Goal: Task Accomplishment & Management: Manage account settings

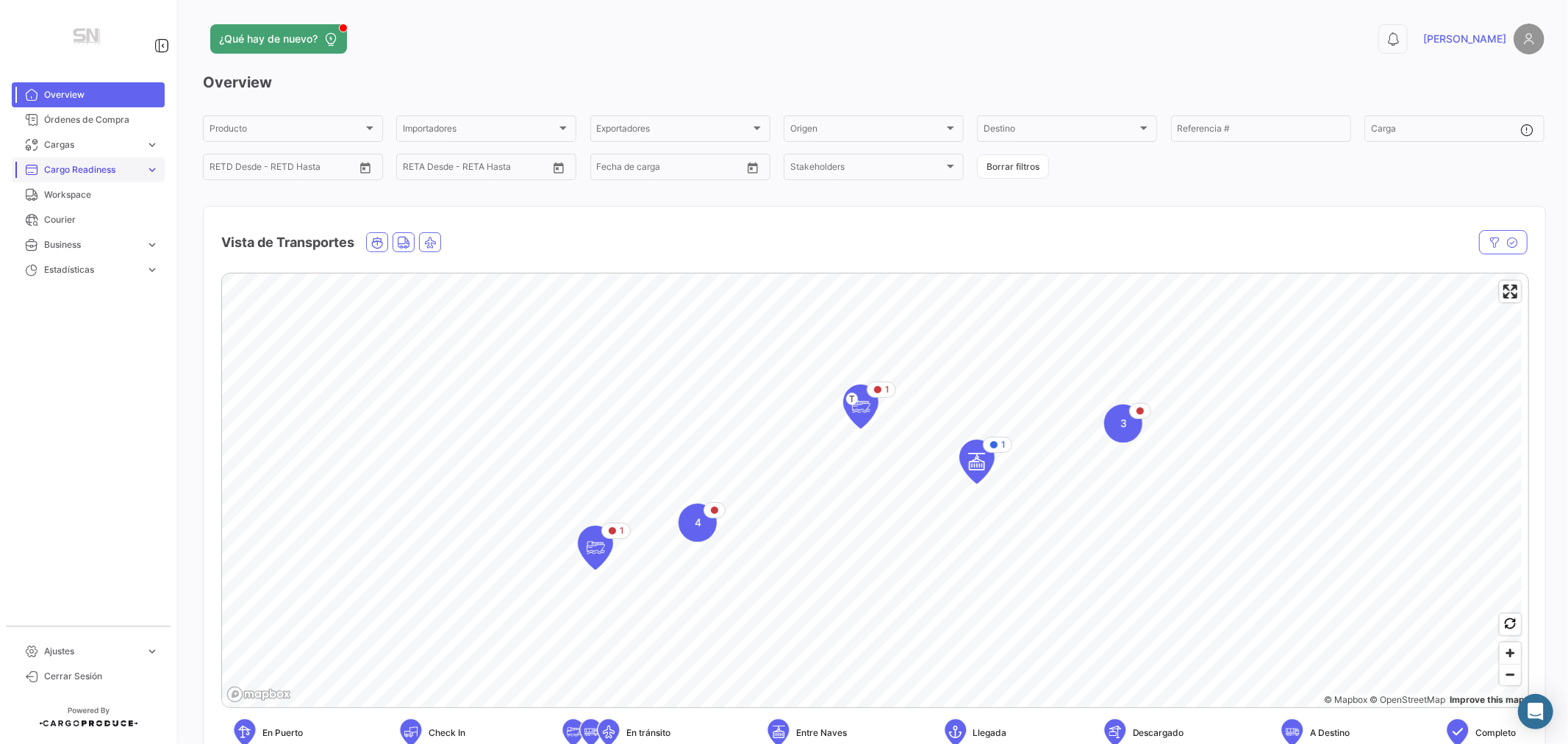
click at [81, 159] on link "Cargo Readiness expand_more" at bounding box center [87, 170] width 153 height 25
click at [64, 114] on span "Órdenes de Compra" at bounding box center [101, 120] width 115 height 13
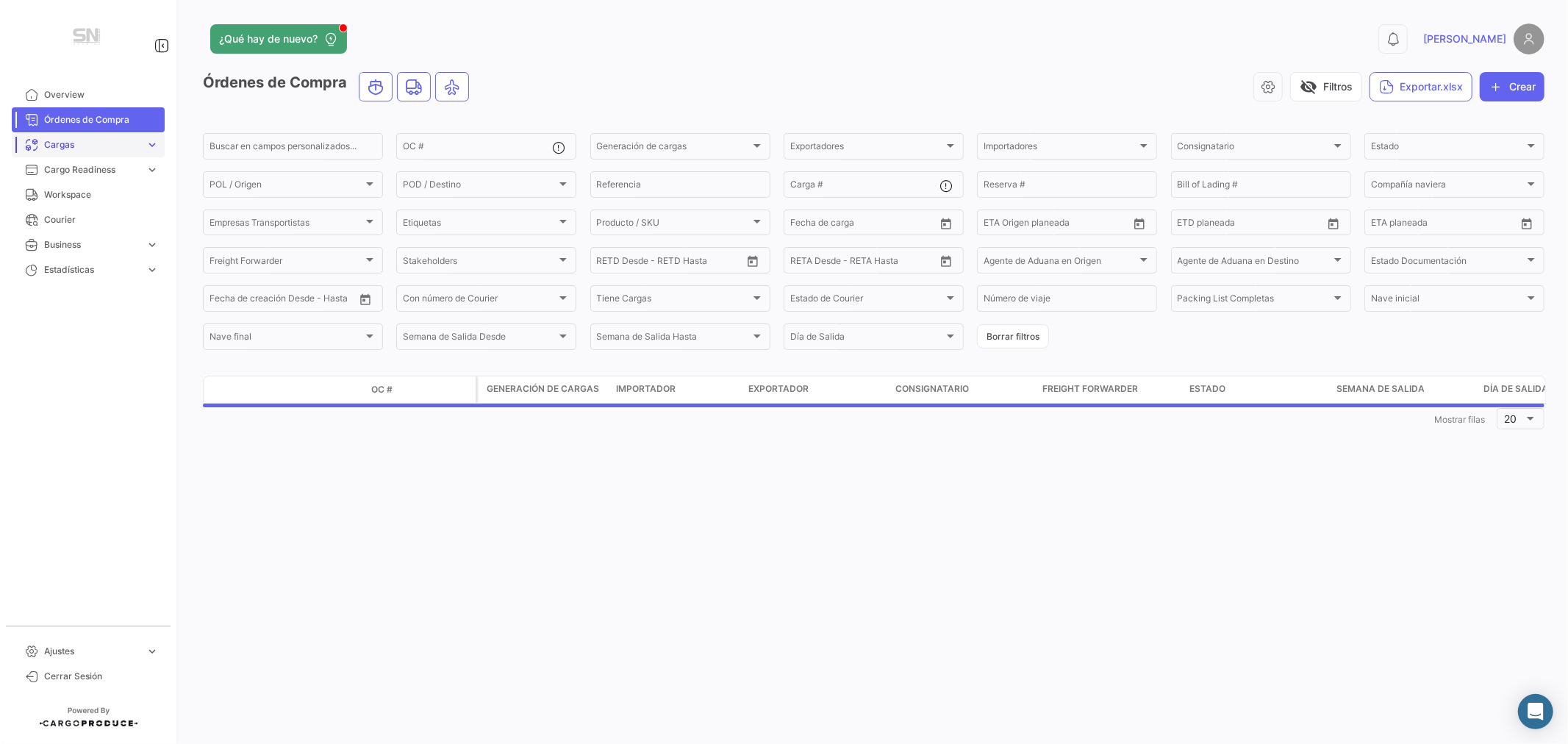
click at [54, 144] on span "Cargas" at bounding box center [92, 145] width 96 height 13
click at [68, 197] on span "Cargas Marítimas" at bounding box center [75, 200] width 74 height 13
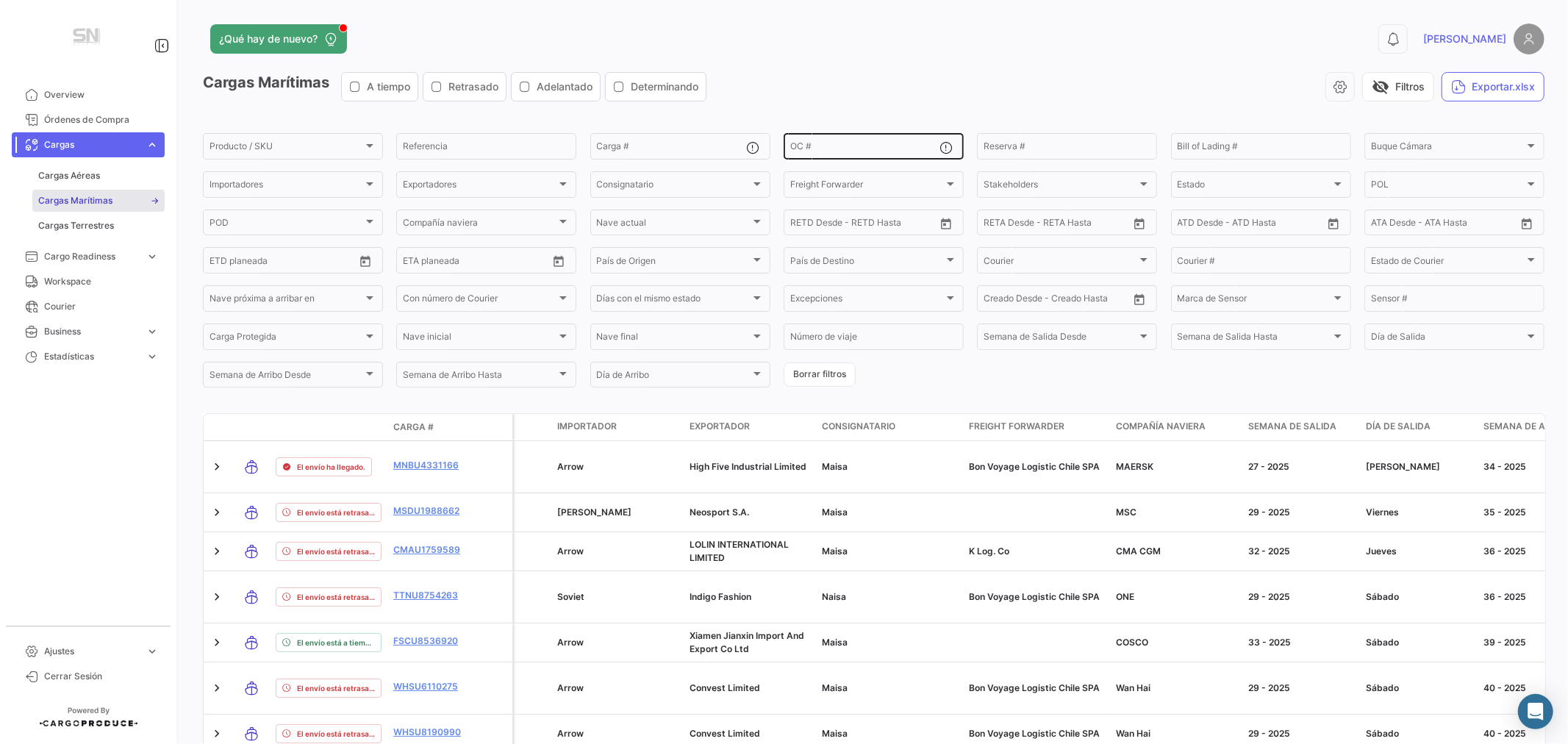
click at [826, 144] on input "OC #" at bounding box center [864, 148] width 149 height 10
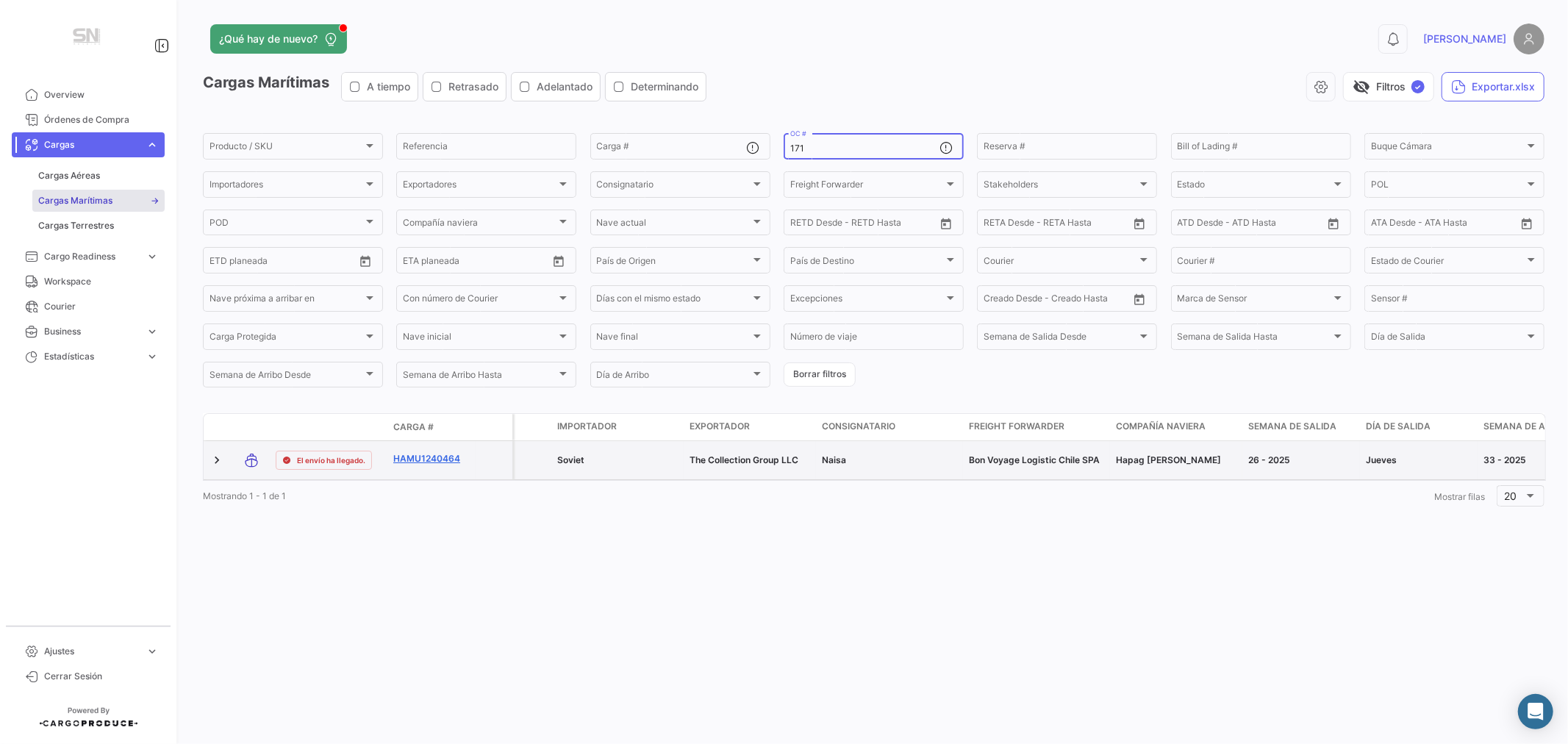
type input "171"
click at [417, 459] on link "HAMU1240464" at bounding box center [431, 459] width 77 height 13
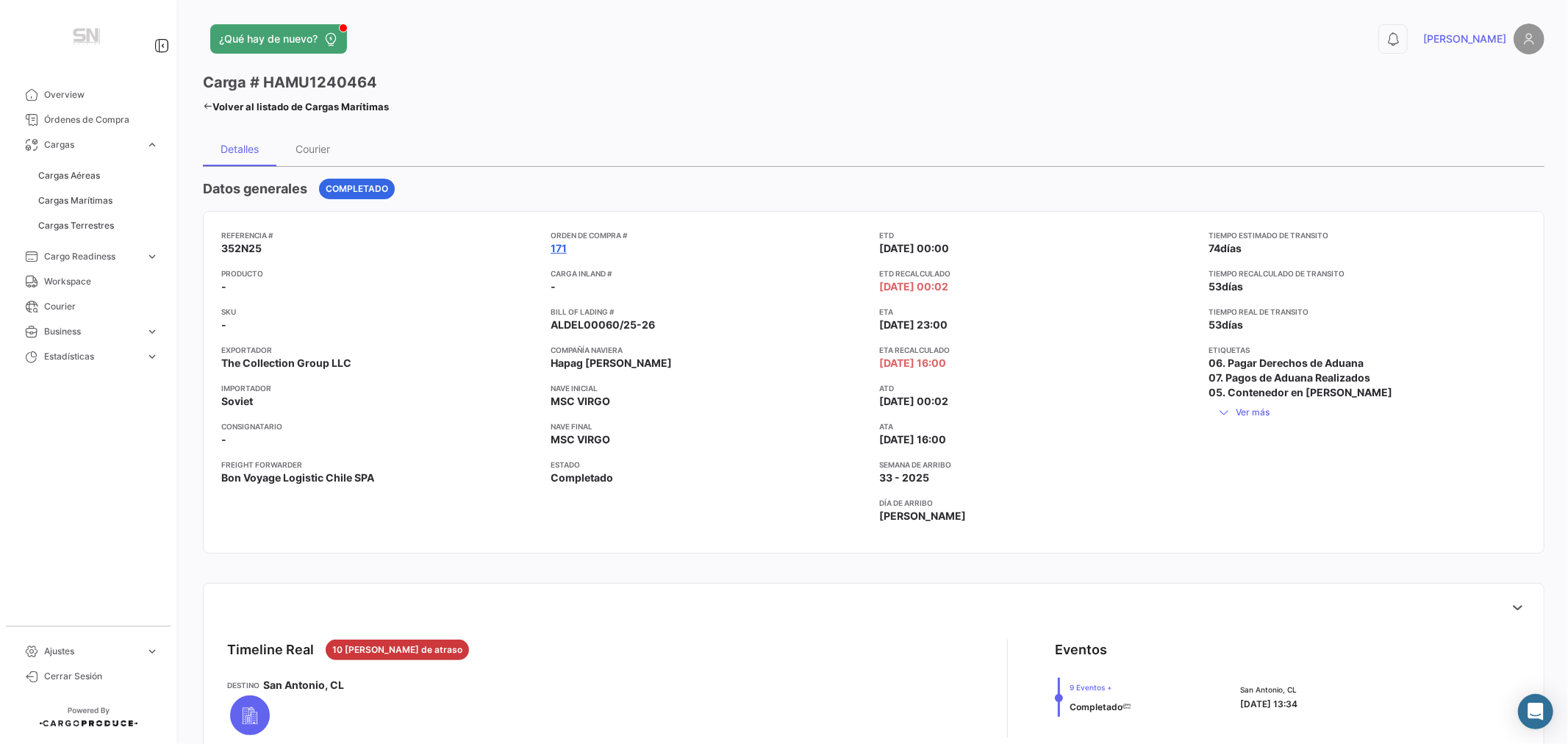
click at [558, 247] on link "171" at bounding box center [559, 248] width 16 height 15
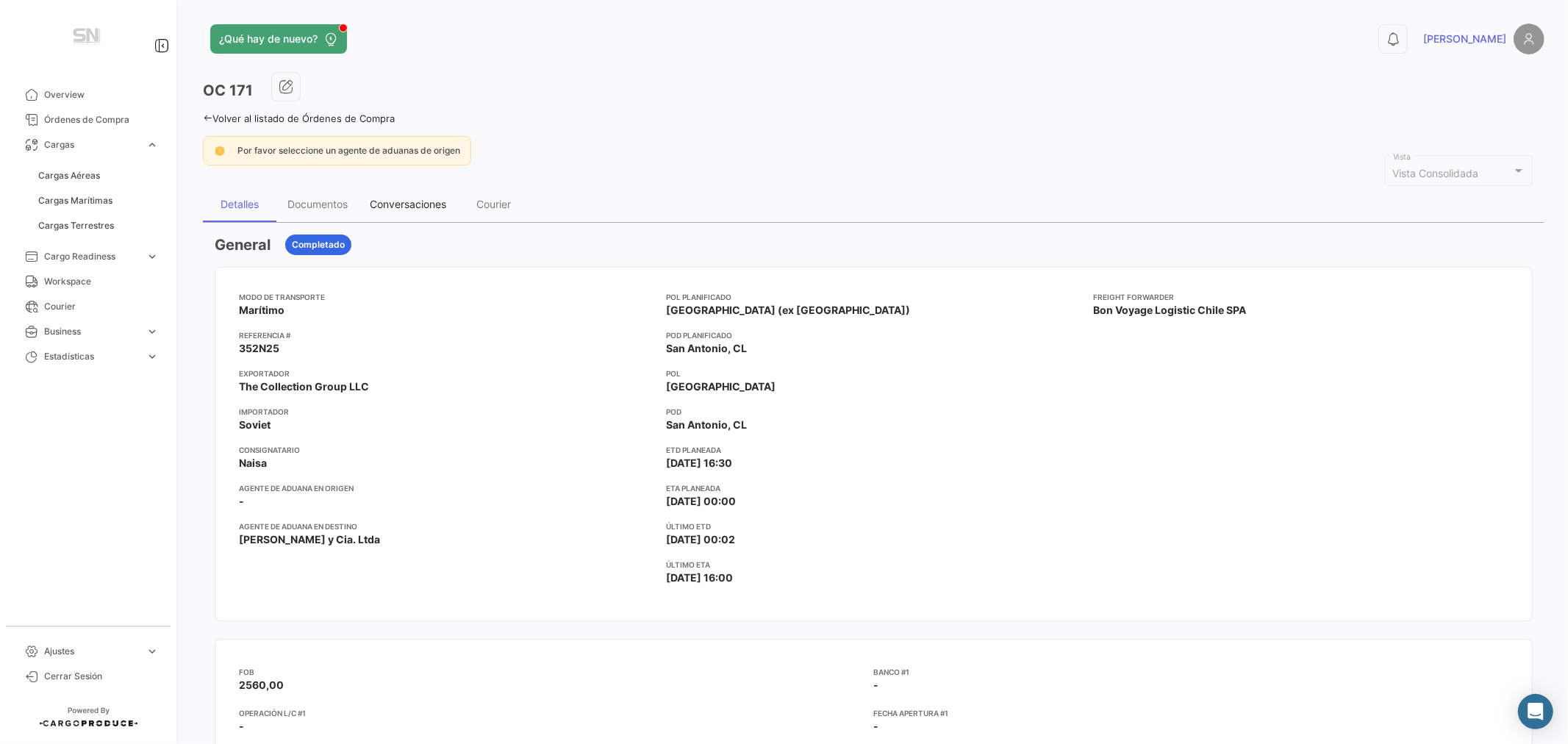
click at [394, 200] on div "Conversaciones" at bounding box center [407, 204] width 77 height 12
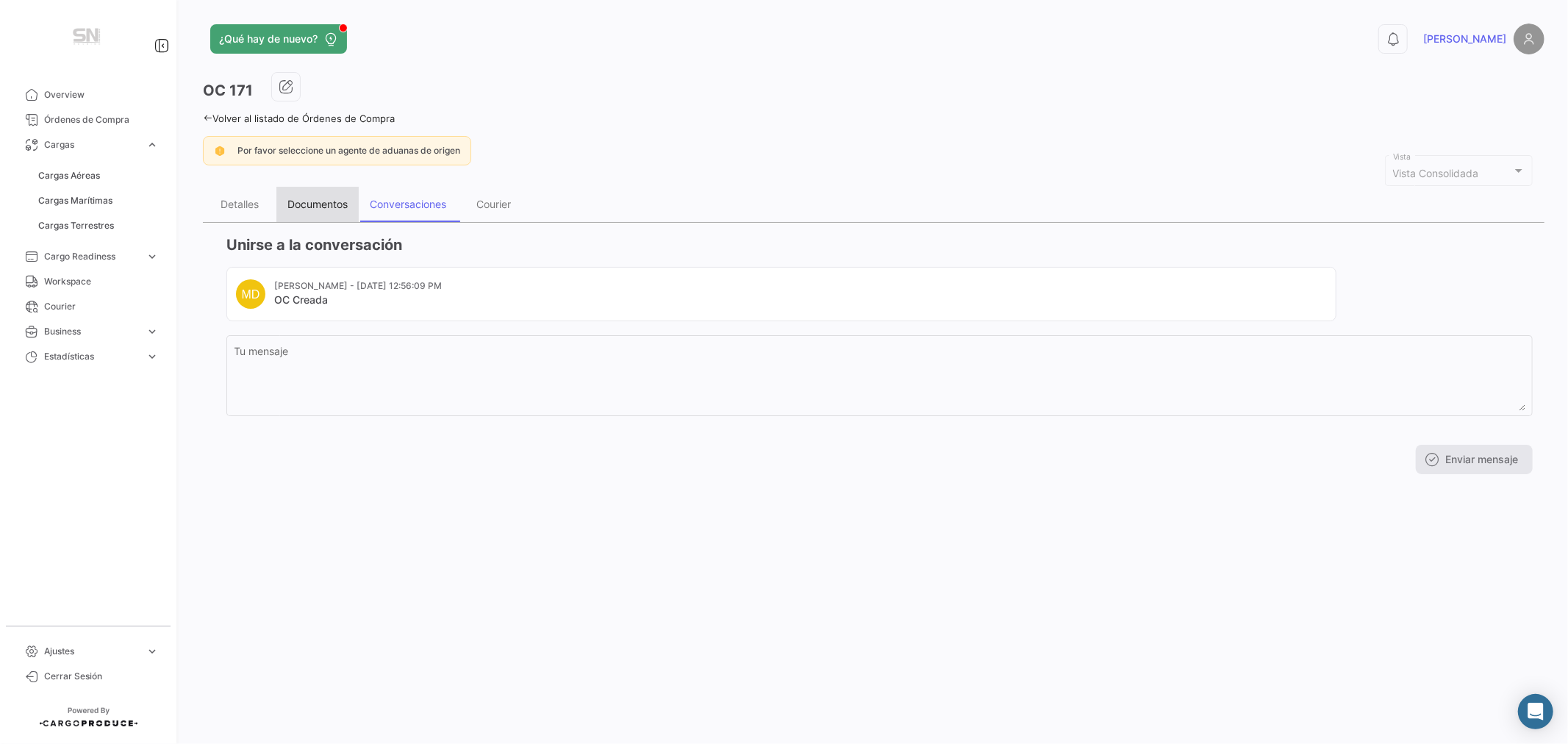
click at [322, 201] on div "Documentos" at bounding box center [318, 204] width 60 height 12
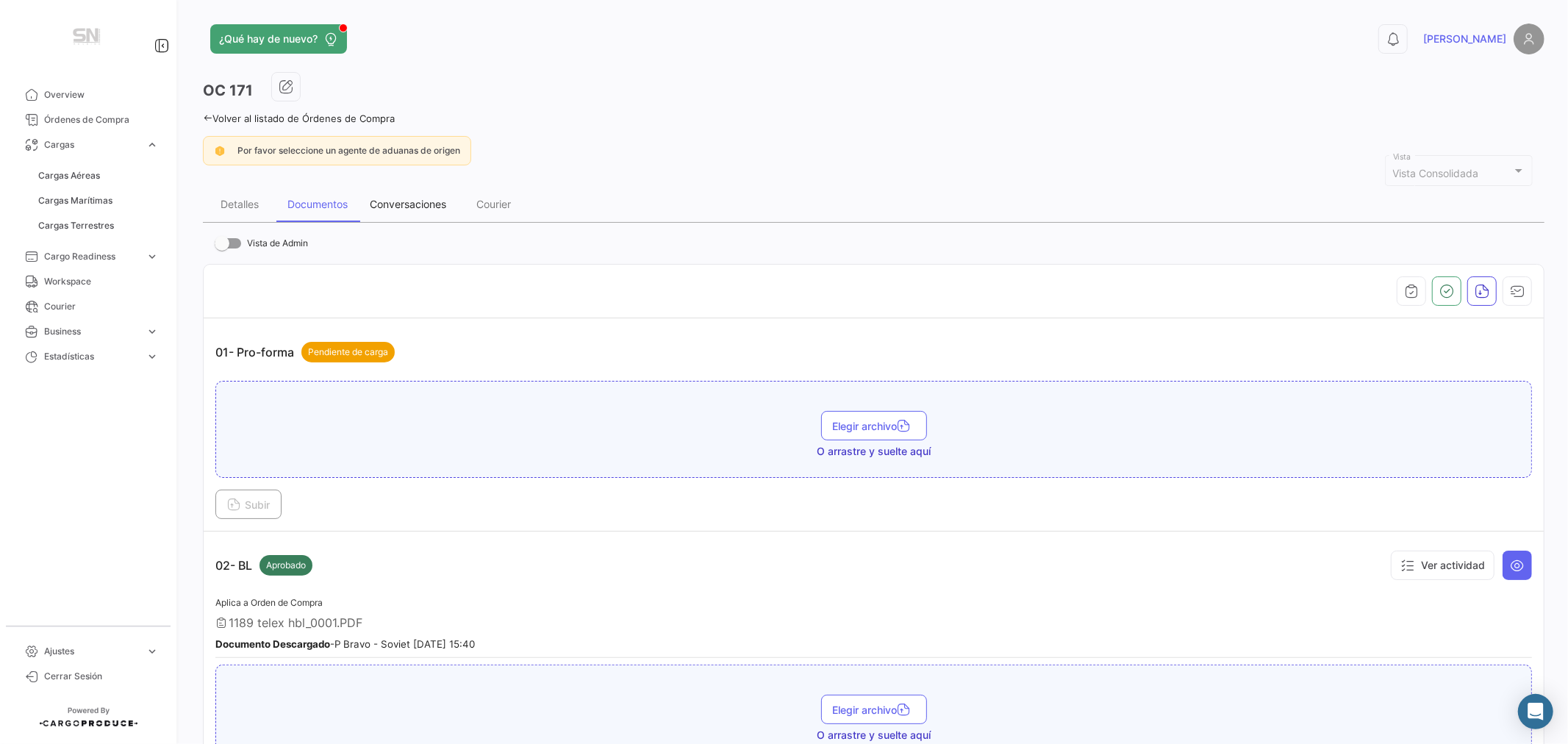
click at [398, 203] on div "Conversaciones" at bounding box center [407, 204] width 77 height 12
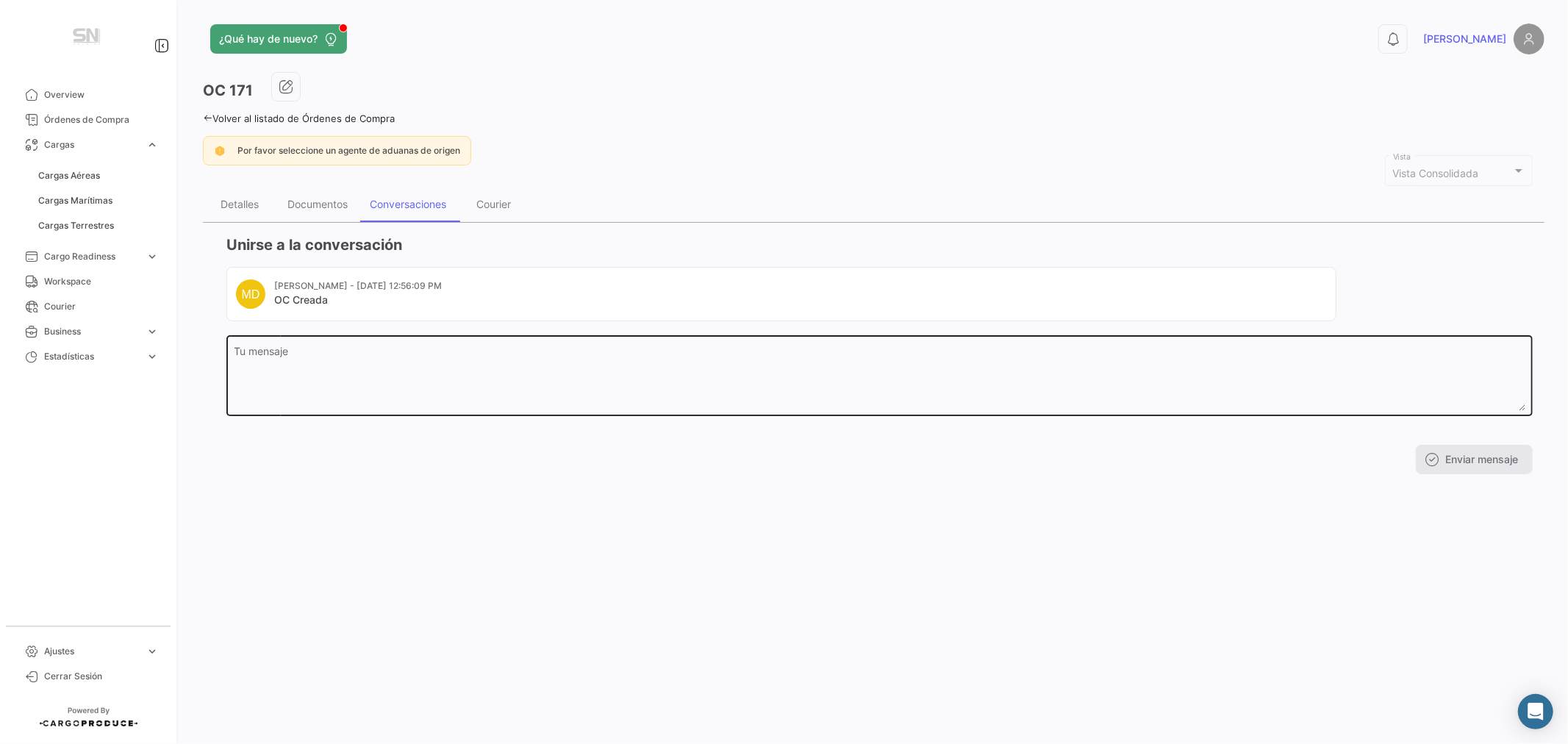
click at [278, 379] on textarea "Tu mensaje" at bounding box center [879, 379] width 1291 height 64
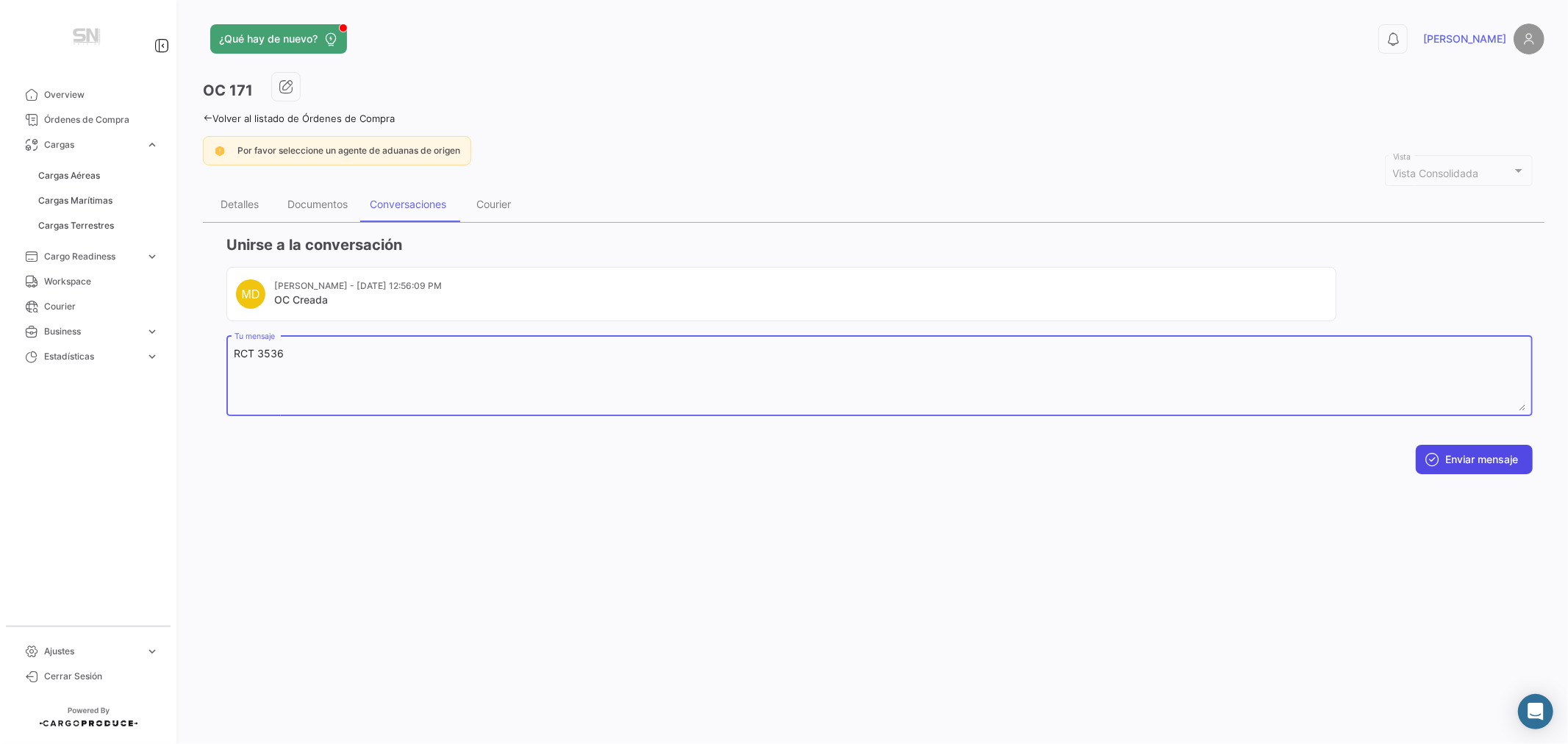
type textarea "RCT 3536"
click at [1453, 452] on button "Enviar mensaje" at bounding box center [1475, 459] width 117 height 30
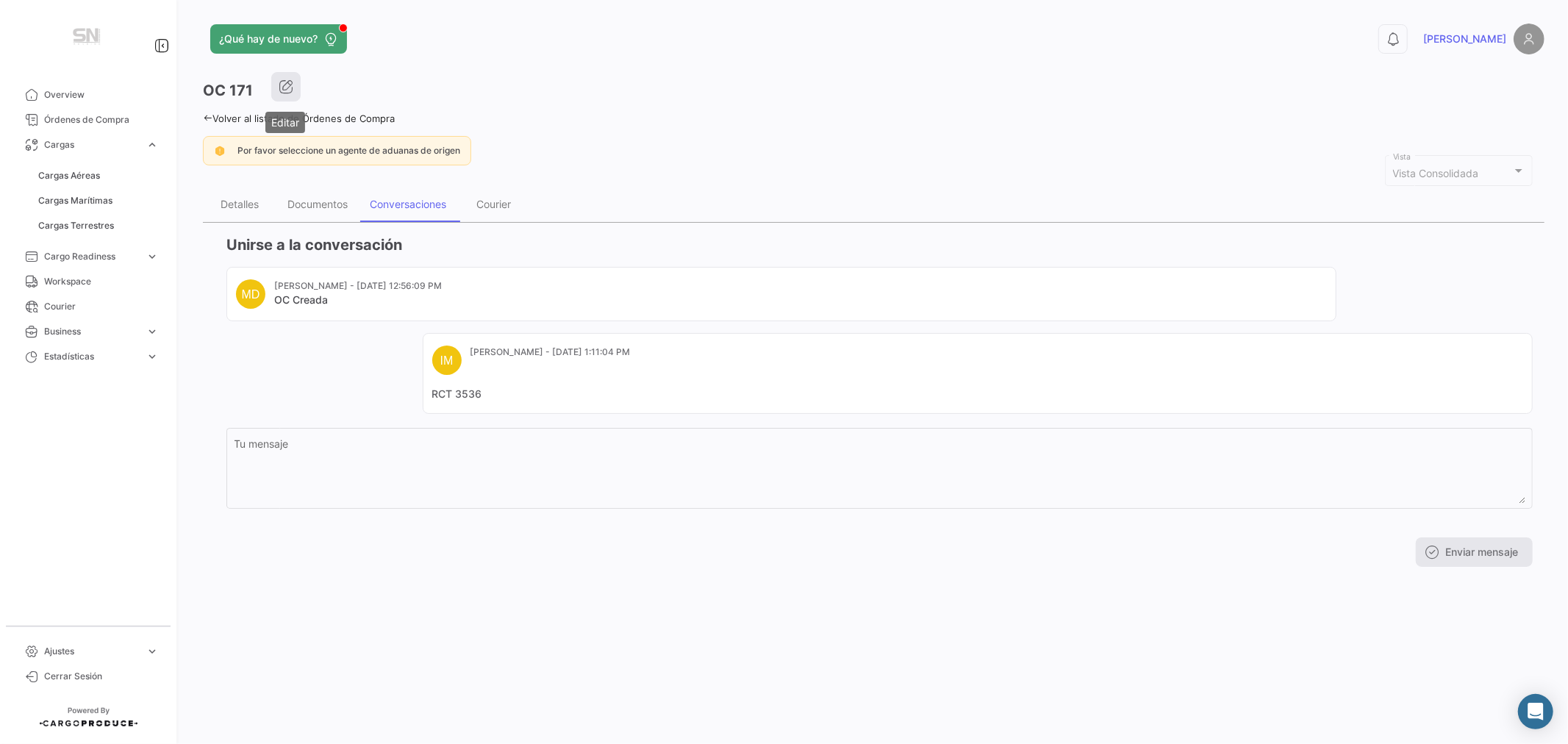
click at [280, 87] on icon "button" at bounding box center [286, 87] width 15 height 15
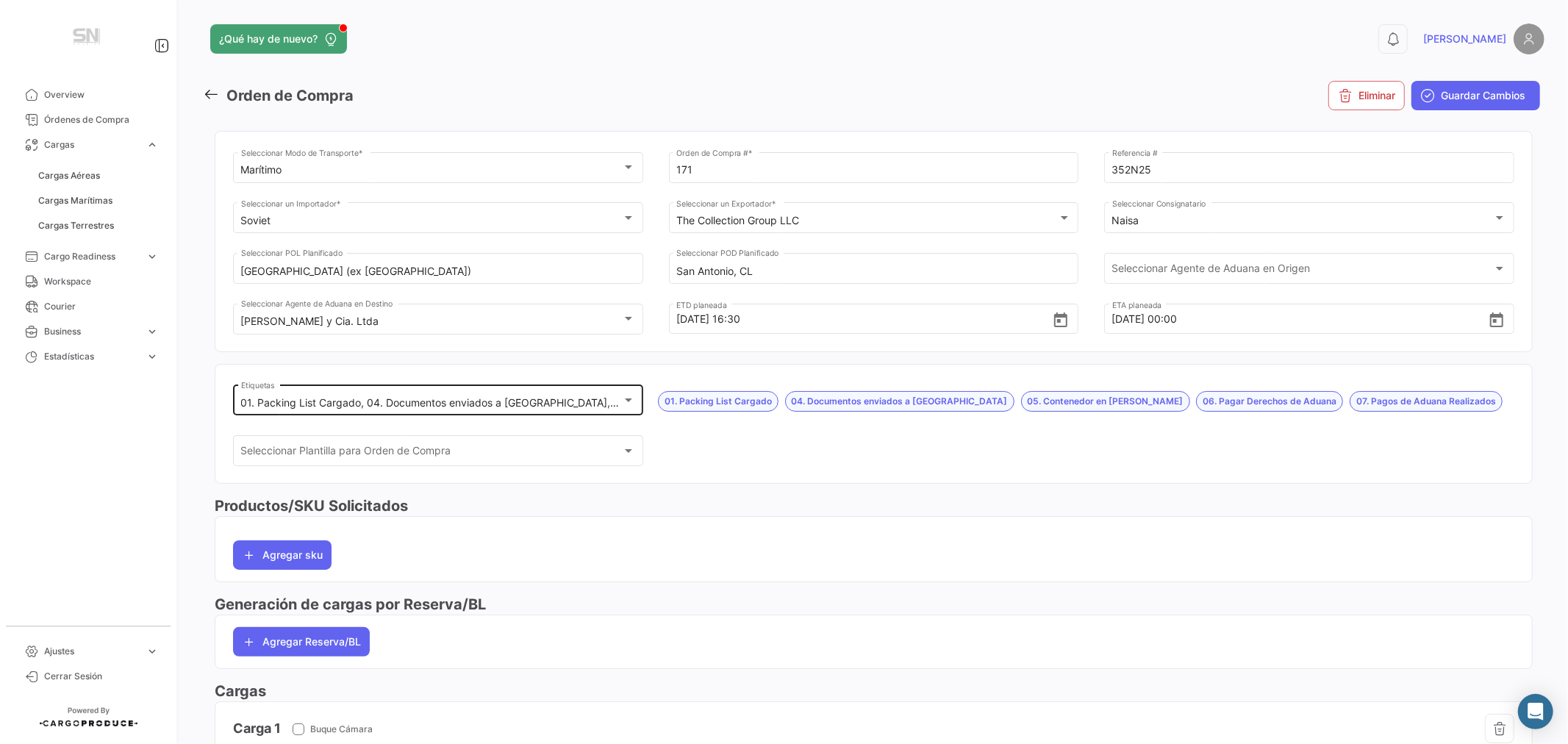
click at [444, 401] on mat-select-trigger "01. Packing List Cargado, 04. Documentos enviados a [GEOGRAPHIC_DATA], 05. Cont…" at bounding box center [676, 402] width 869 height 12
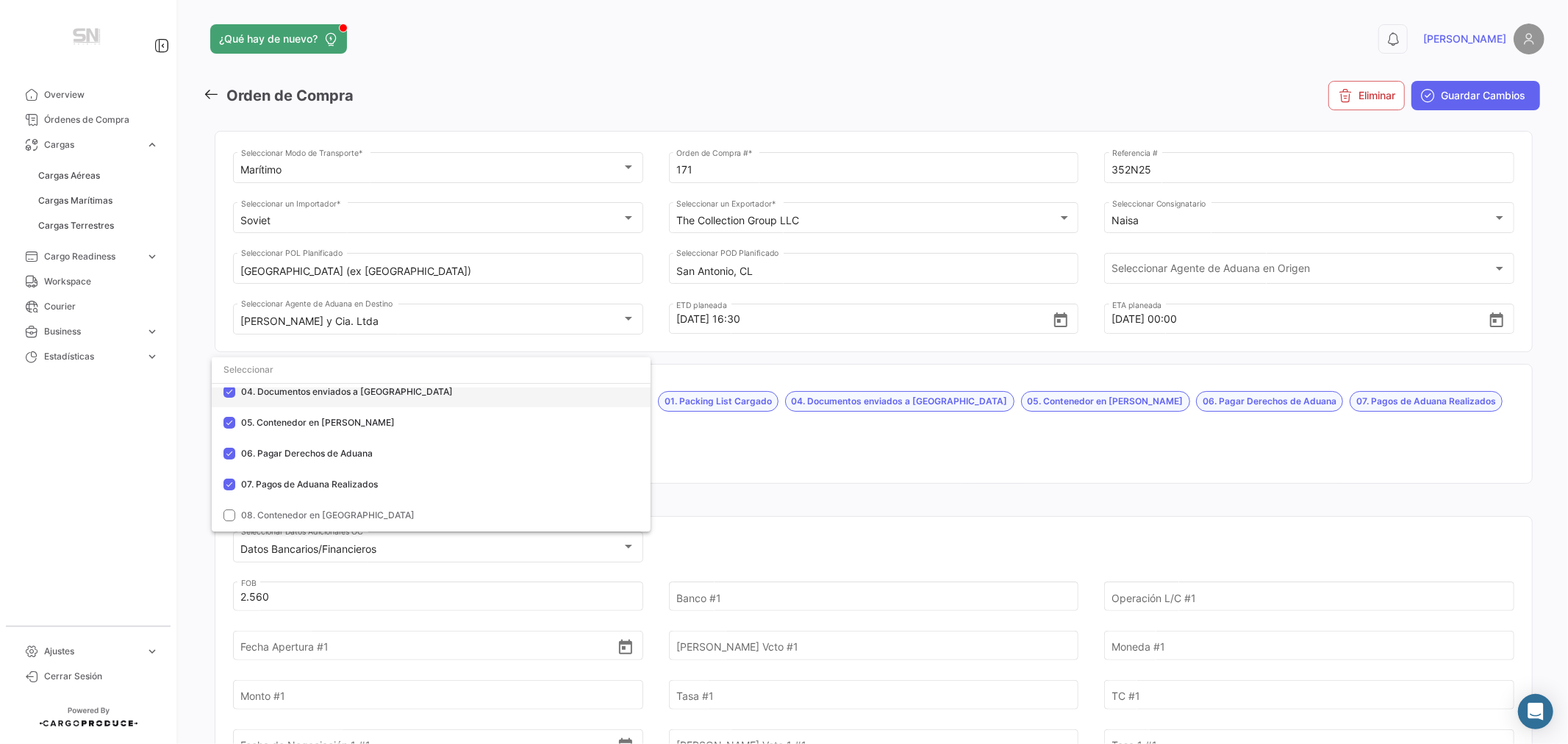
scroll to position [163, 0]
click at [334, 481] on span "08. Contenedor en [GEOGRAPHIC_DATA]" at bounding box center [440, 487] width 398 height 13
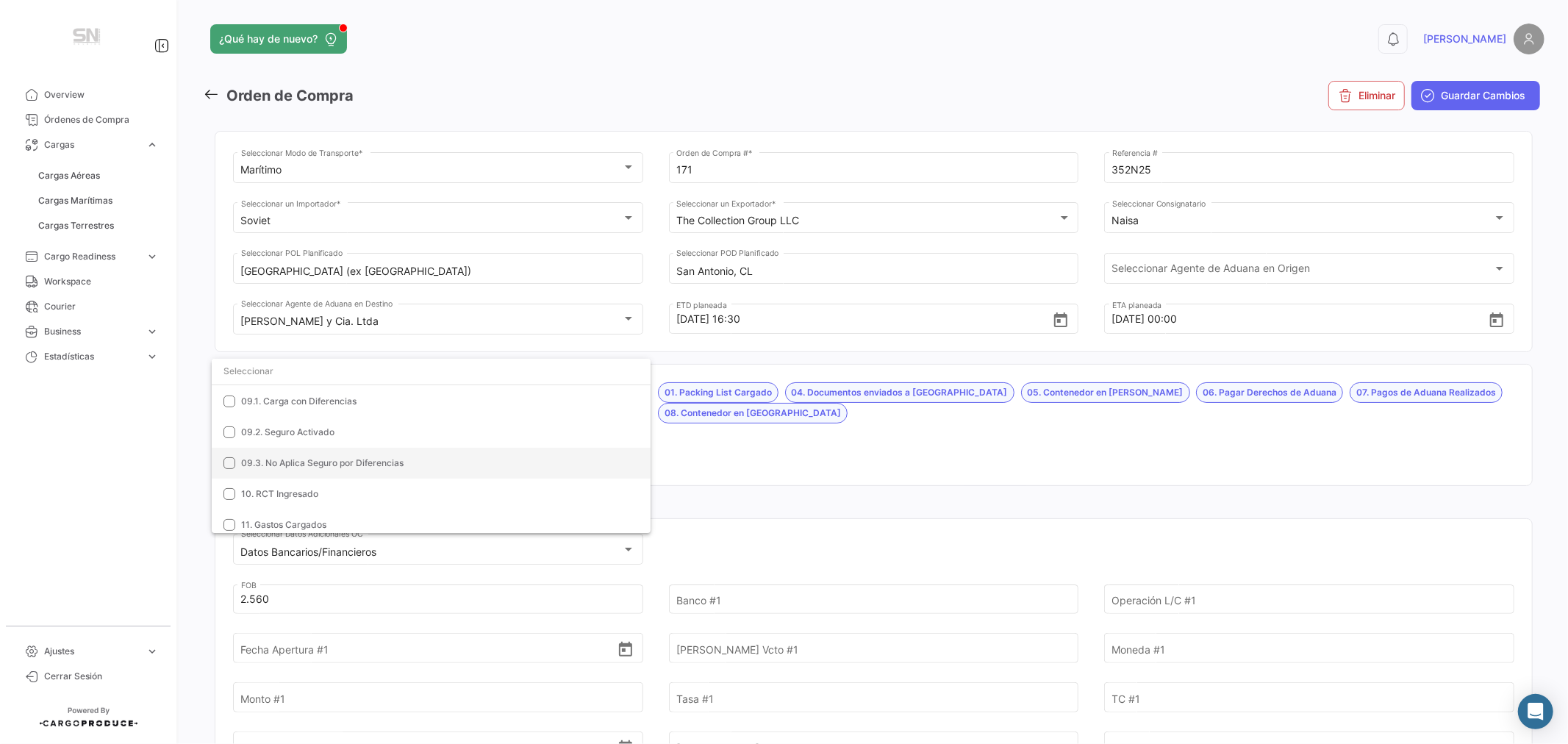
scroll to position [327, 0]
click at [301, 478] on span "10. RCT Ingresado" at bounding box center [280, 479] width 78 height 11
click at [802, 441] on div at bounding box center [784, 372] width 1568 height 744
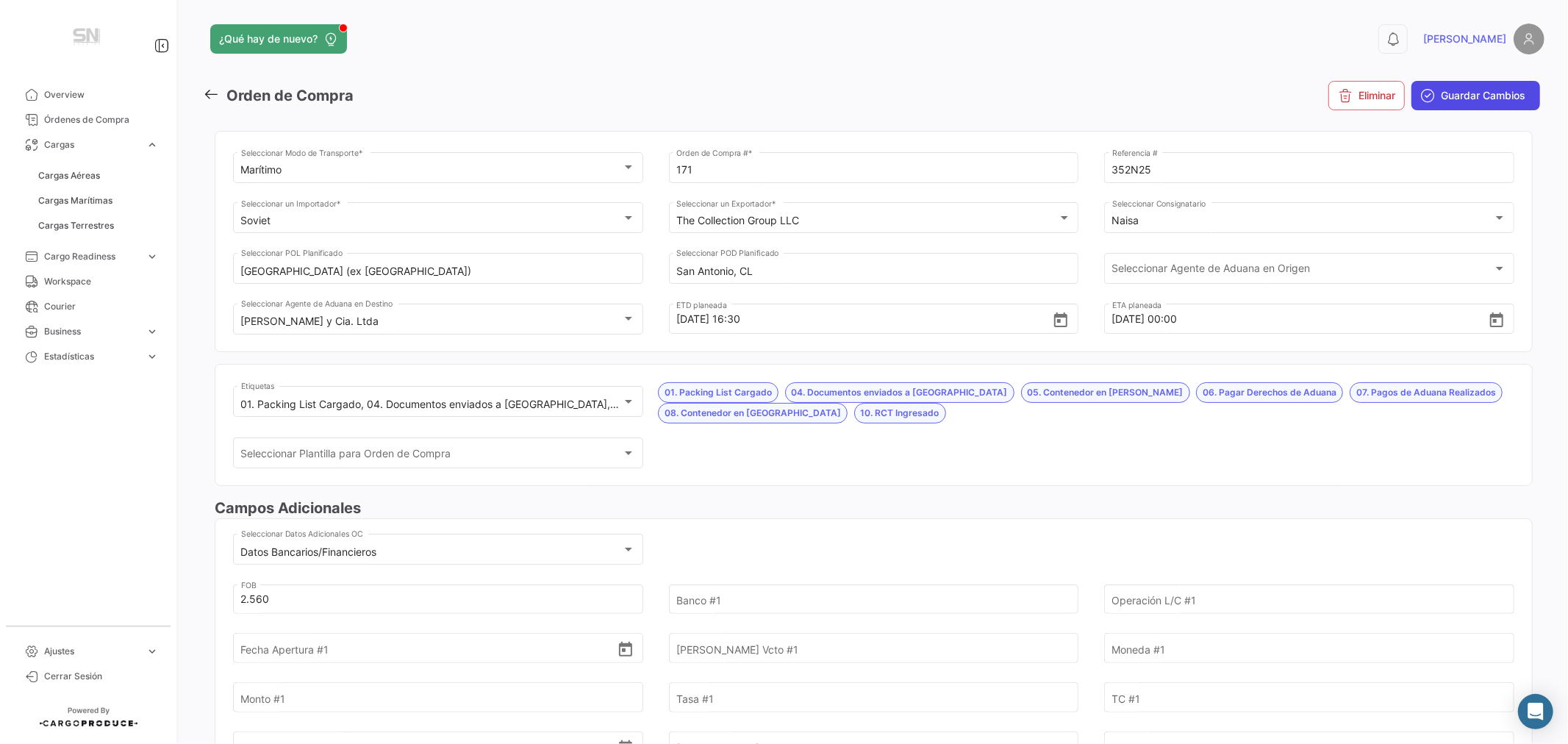
click at [1457, 96] on span "Guardar Cambios" at bounding box center [1483, 96] width 85 height 15
